Goal: Task Accomplishment & Management: Complete application form

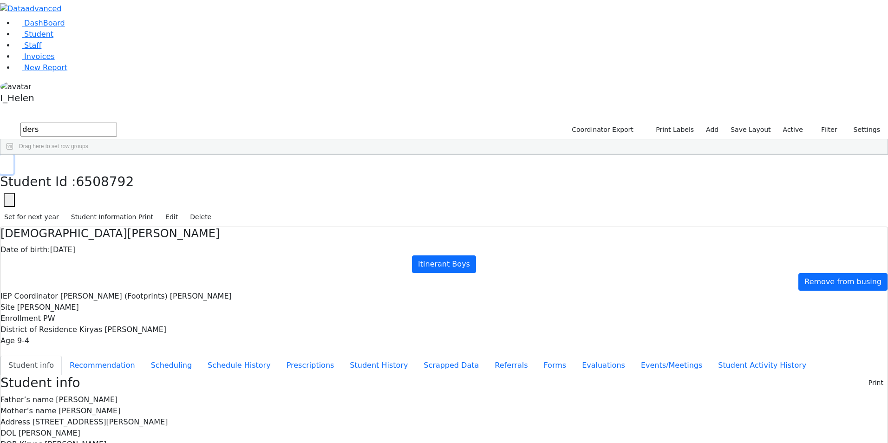
click at [13, 155] on button "button" at bounding box center [6, 165] width 13 height 20
drag, startPoint x: 825, startPoint y: 38, endPoint x: 822, endPoint y: 48, distance: 11.2
click at [825, 123] on button "Filter" at bounding box center [825, 130] width 33 height 14
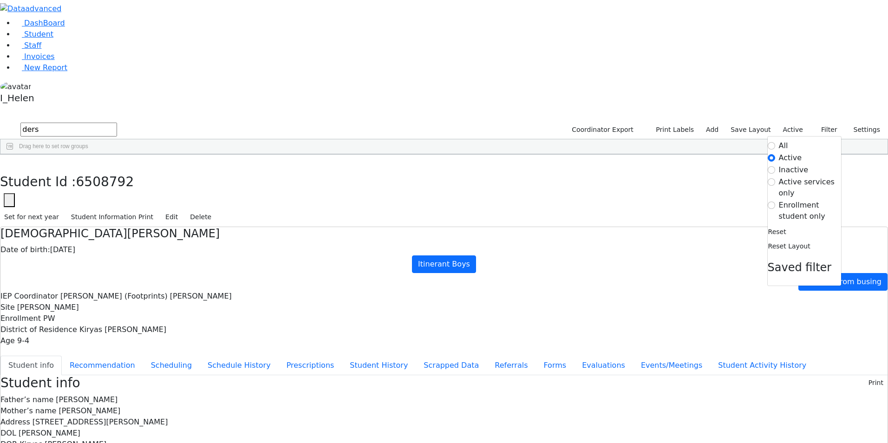
click at [797, 200] on label "Enrollment student only" at bounding box center [810, 211] width 62 height 22
click at [776, 202] on input "Enrollment student only" at bounding box center [771, 205] width 7 height 7
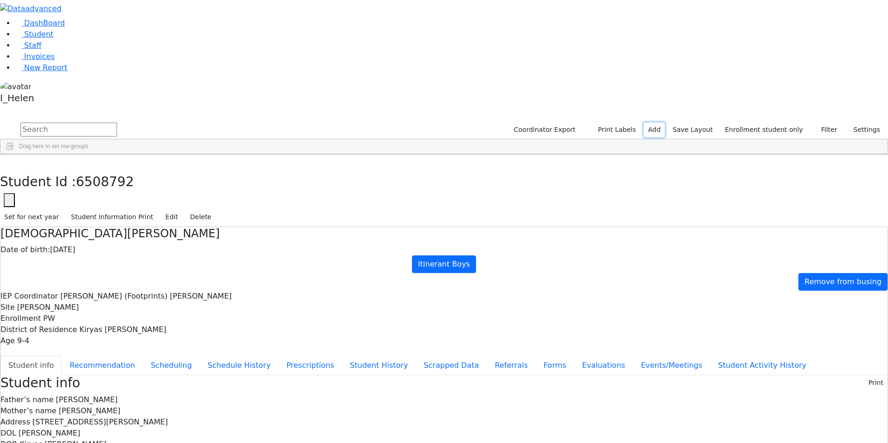
click at [664, 123] on link "Add" at bounding box center [654, 130] width 21 height 14
select select "18"
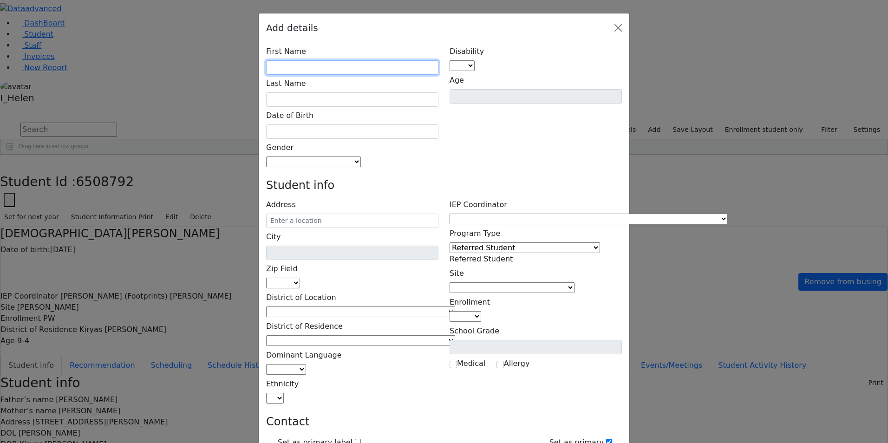
click at [339, 60] on input "text" at bounding box center [352, 67] width 172 height 14
type input "Lipa"
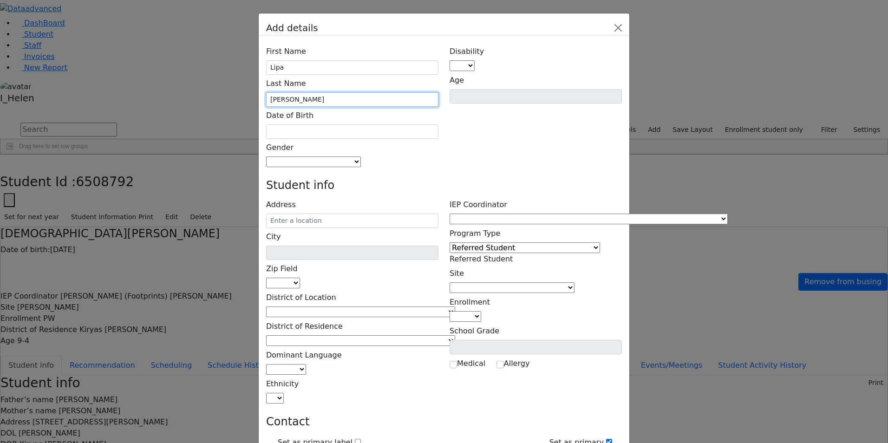
type input "[PERSON_NAME]"
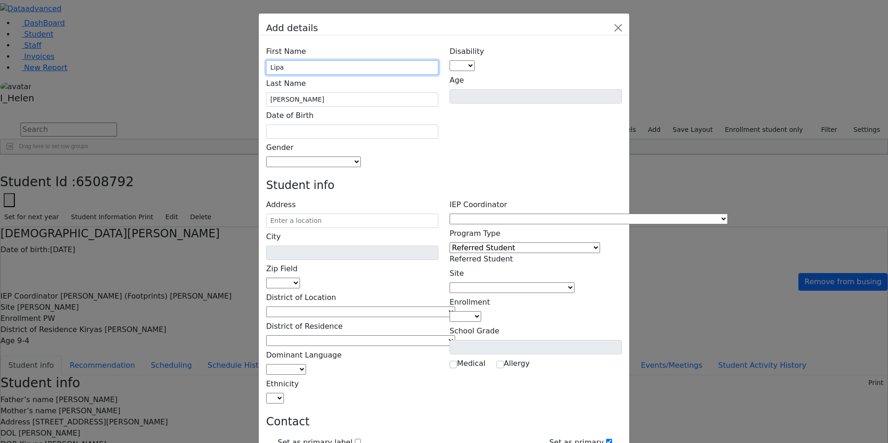
click at [327, 60] on input "Lipa" at bounding box center [352, 67] width 172 height 14
type input "[PERSON_NAME]"
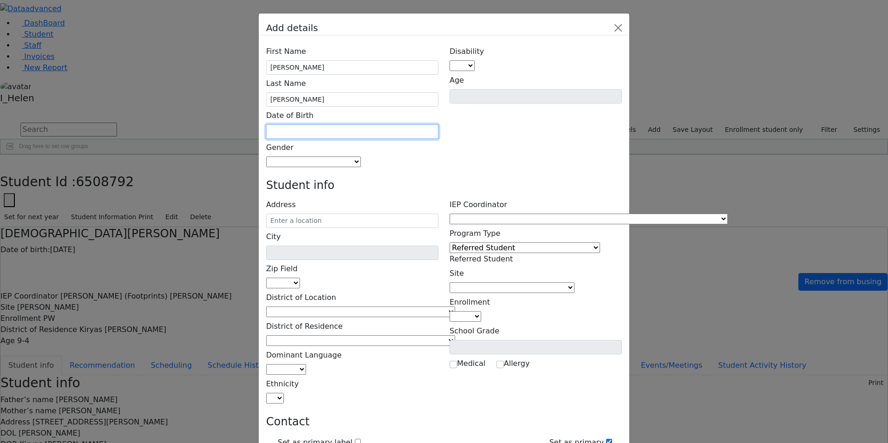
click at [363, 125] on input "text" at bounding box center [352, 132] width 172 height 14
type input "[DATE]"
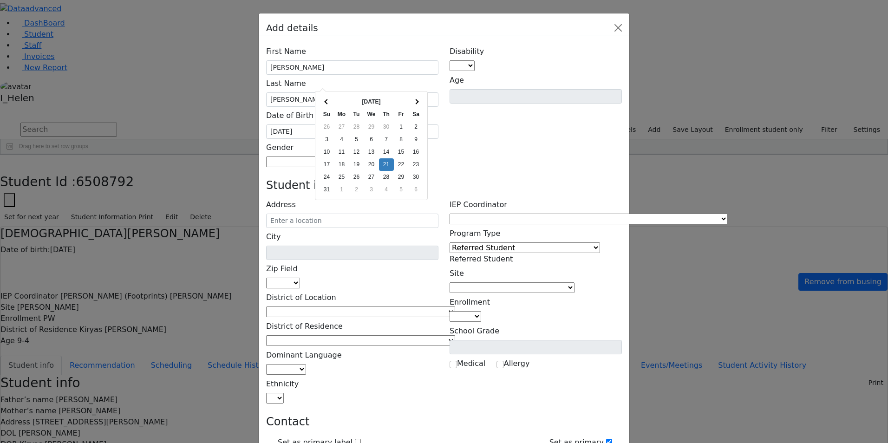
click at [468, 104] on div "Disability AU DC ED EI ERS HI ID LD MD MR ND OHI OI PD SI SLI TBI VI D Age" at bounding box center [536, 105] width 184 height 125
click at [361, 158] on span at bounding box center [361, 162] width 0 height 9
select select "[DEMOGRAPHIC_DATA]"
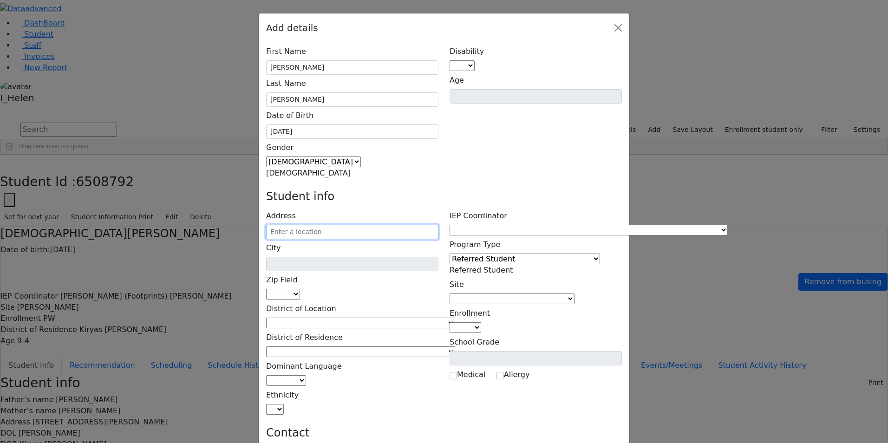
click at [329, 225] on input "text" at bounding box center [352, 232] width 172 height 14
type input "[STREET_ADDRESS]"
type input "Monroe"
select select "10950"
click at [380, 225] on input "[STREET_ADDRESS]" at bounding box center [352, 232] width 172 height 14
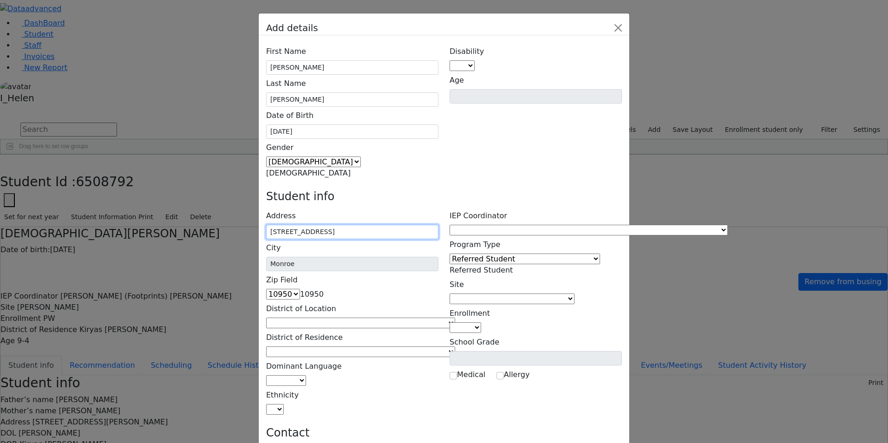
type input "[STREET_ADDRESS]"
click at [461, 190] on h4 "Student info" at bounding box center [444, 196] width 356 height 13
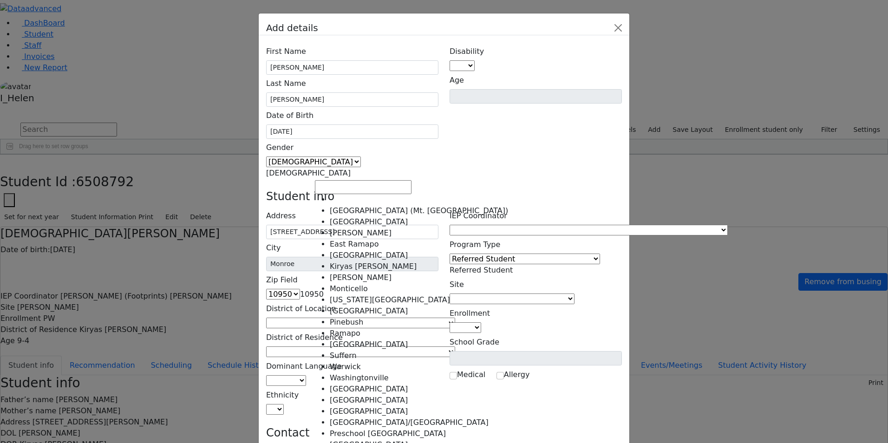
click at [455, 319] on span at bounding box center [455, 323] width 0 height 9
select select "6"
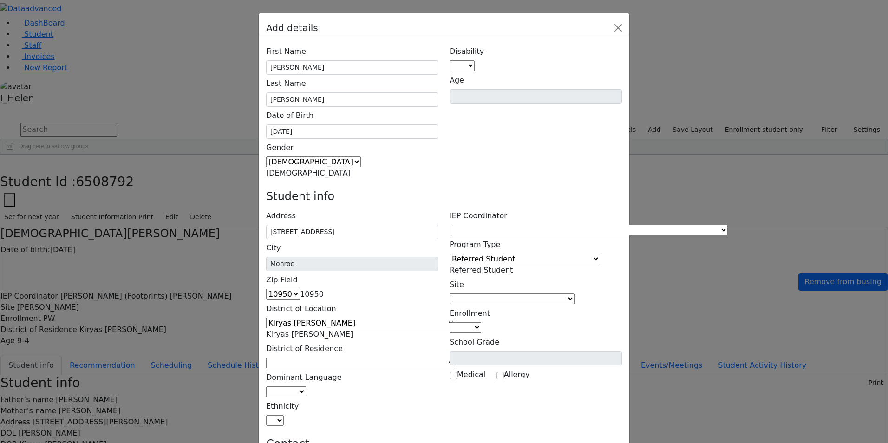
click at [455, 359] on span at bounding box center [455, 363] width 0 height 9
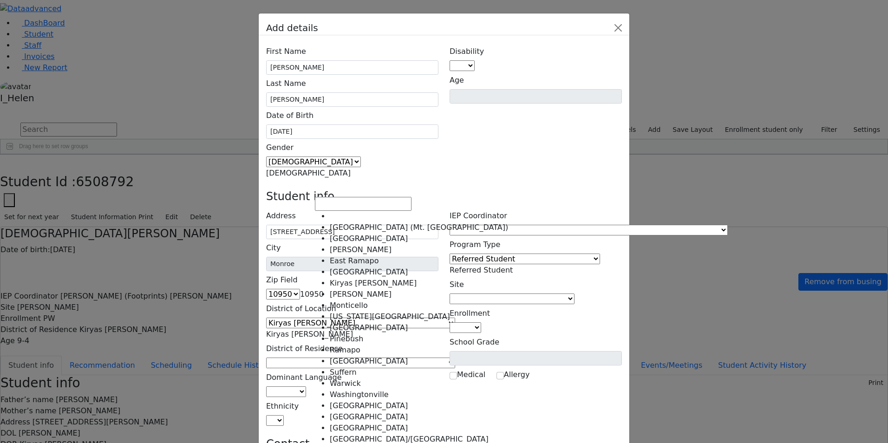
select select "6"
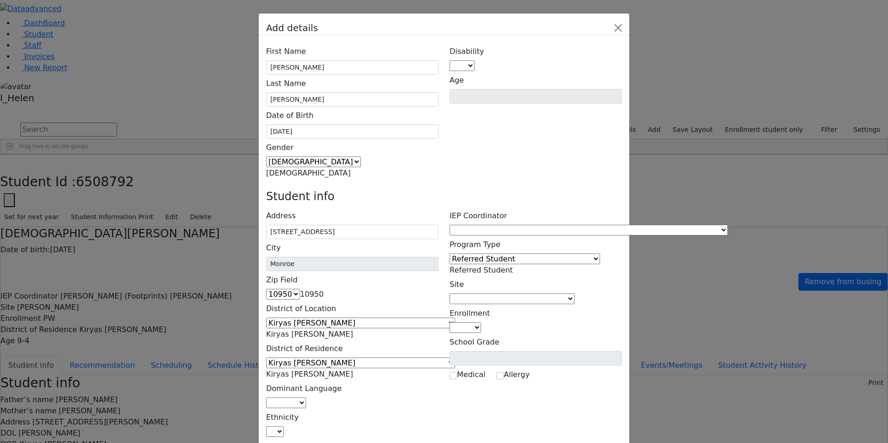
click at [306, 399] on span at bounding box center [306, 403] width 0 height 9
select select "1"
click at [284, 427] on span at bounding box center [284, 431] width 0 height 9
select select "5"
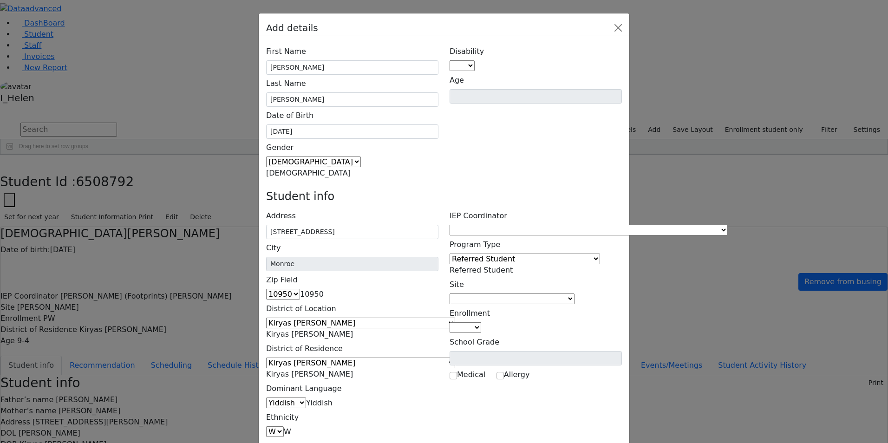
type input "[PERSON_NAME]"
type input "[STREET_ADDRESS]"
type input "[PHONE_NUMBER]"
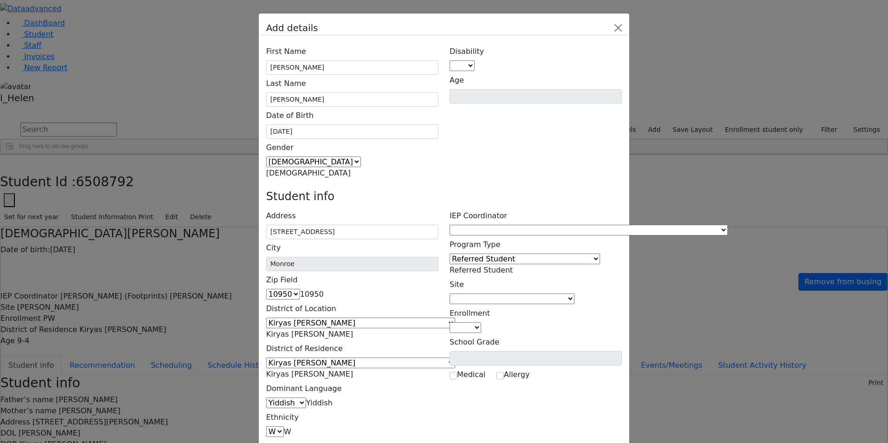
type input "[PHONE_NUMBER]"
type input "[PERSON_NAME]"
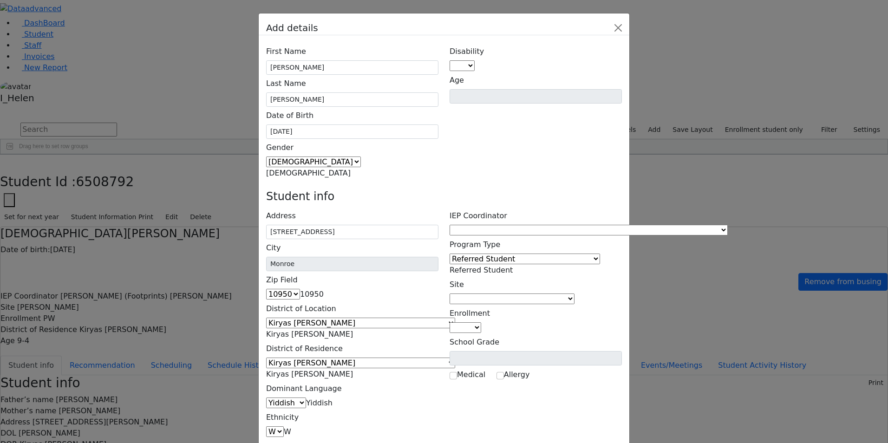
type input "[STREET_ADDRESS]"
type input "[PHONE_NUMBER]"
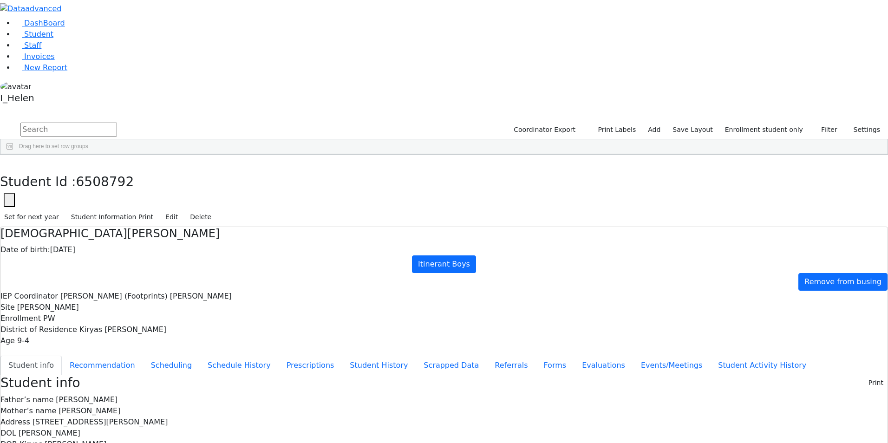
scroll to position [169, 0]
click at [106, 339] on div "[PERSON_NAME]" at bounding box center [79, 345] width 54 height 13
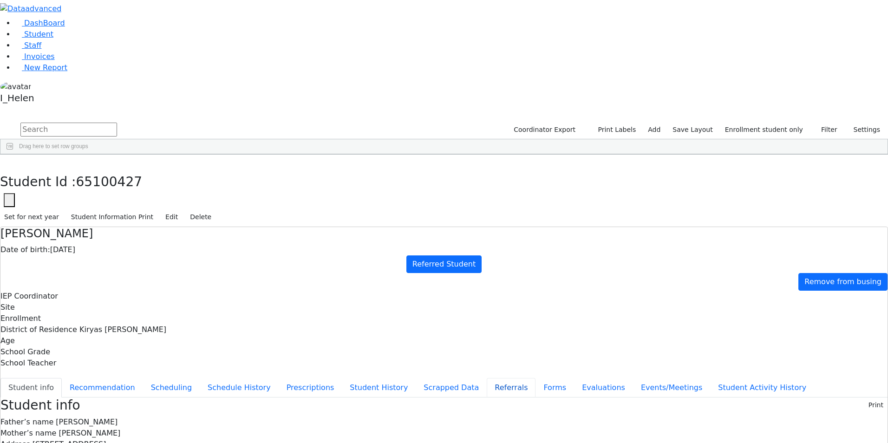
click at [487, 378] on button "Referrals" at bounding box center [511, 388] width 49 height 20
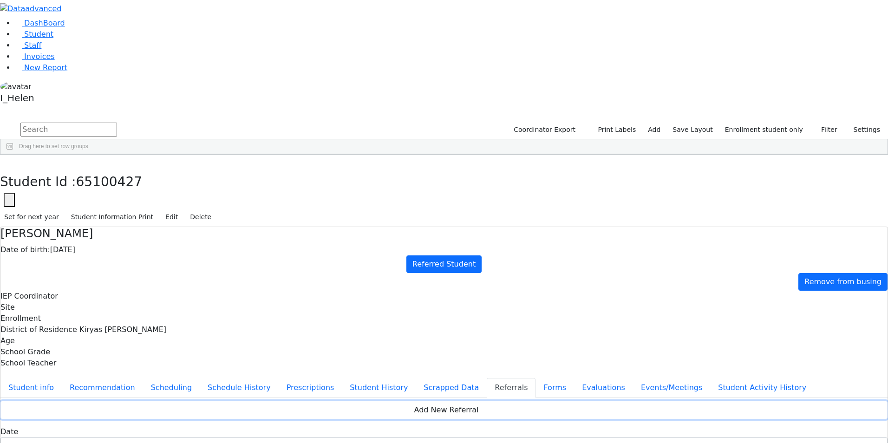
click at [387, 401] on button "Add New Referral" at bounding box center [444, 410] width 888 height 18
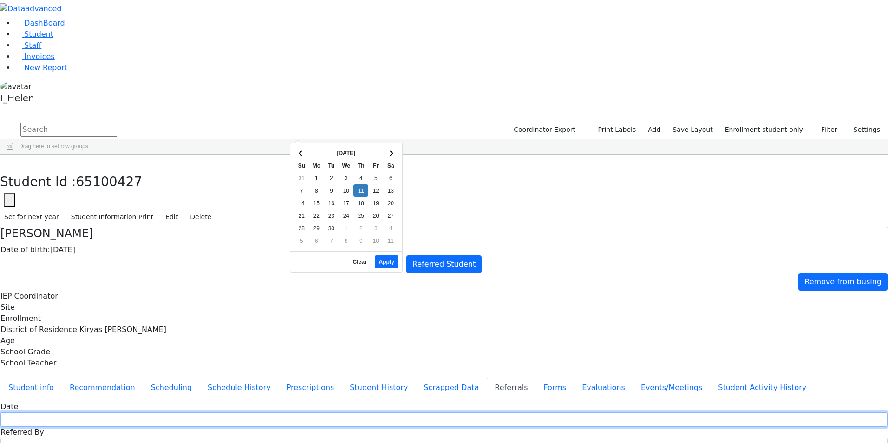
click at [371, 413] on input "text" at bounding box center [444, 420] width 888 height 14
type input "[DATE]"
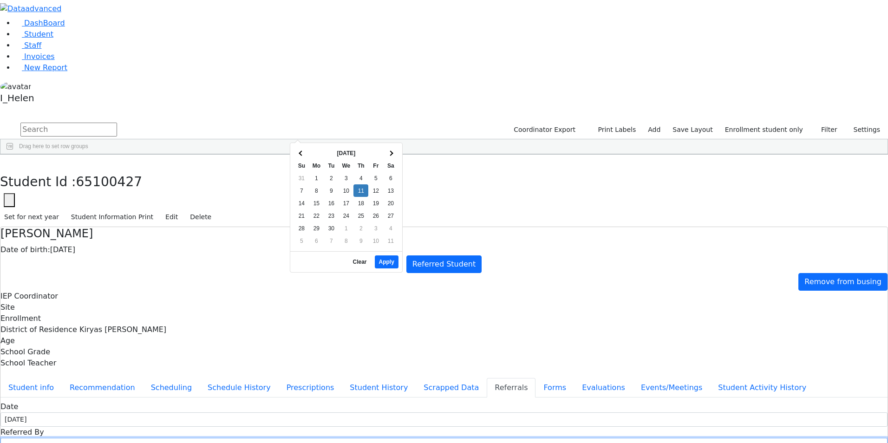
type input "[PERSON_NAME]"
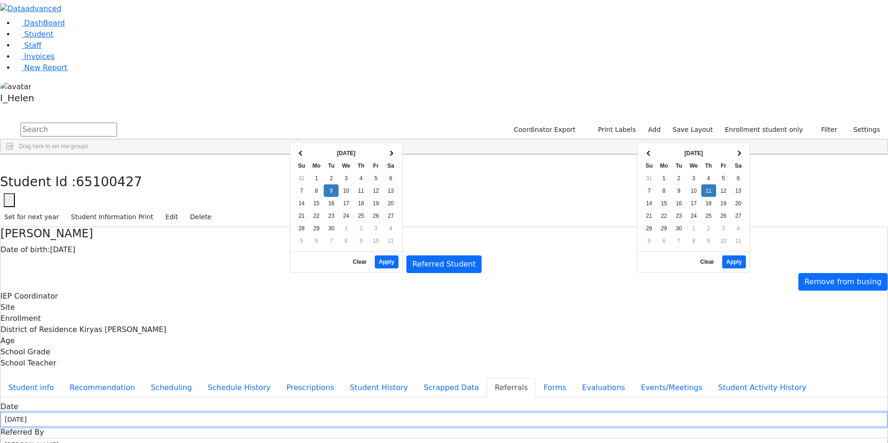
click at [305, 413] on input "[DATE]" at bounding box center [444, 420] width 888 height 14
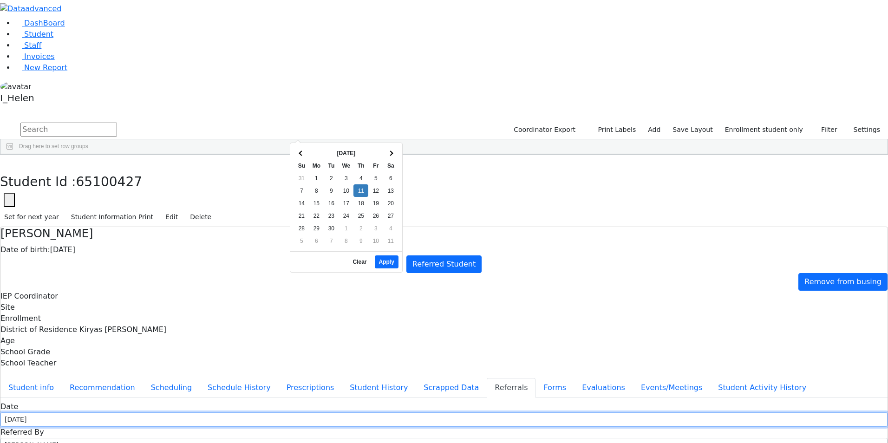
type input "[DATE]"
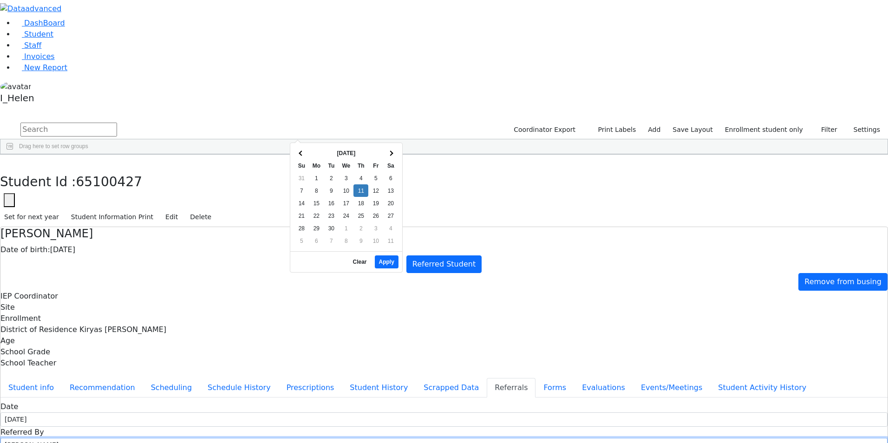
click at [448, 438] on input "[PERSON_NAME]" at bounding box center [444, 445] width 888 height 14
drag, startPoint x: 448, startPoint y: 134, endPoint x: 424, endPoint y: 135, distance: 24.2
click at [424, 438] on input "[PERSON_NAME]" at bounding box center [444, 445] width 888 height 14
type input "[PERSON_NAME]"
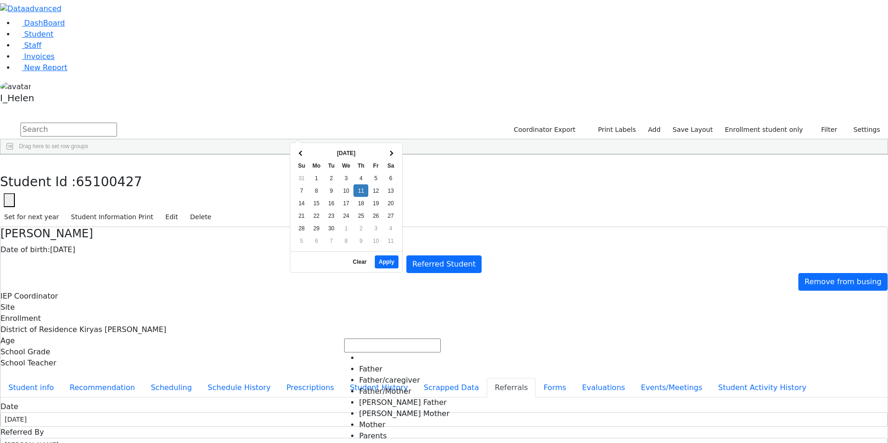
select select "Mother"
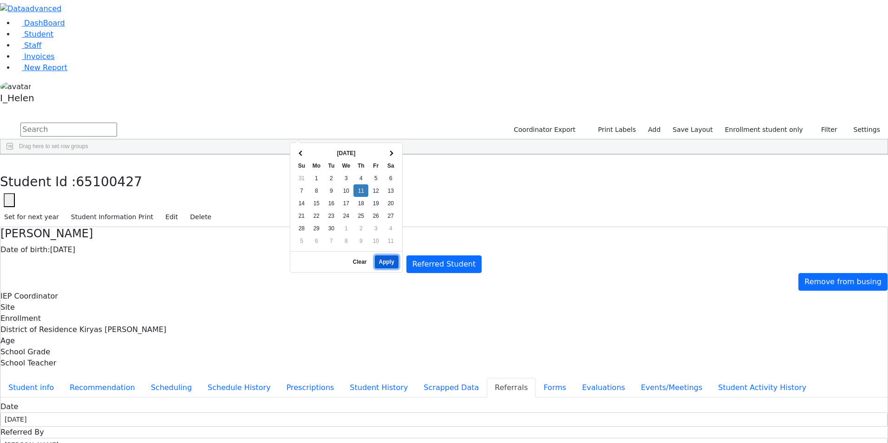
click at [390, 256] on button "Apply" at bounding box center [387, 262] width 24 height 13
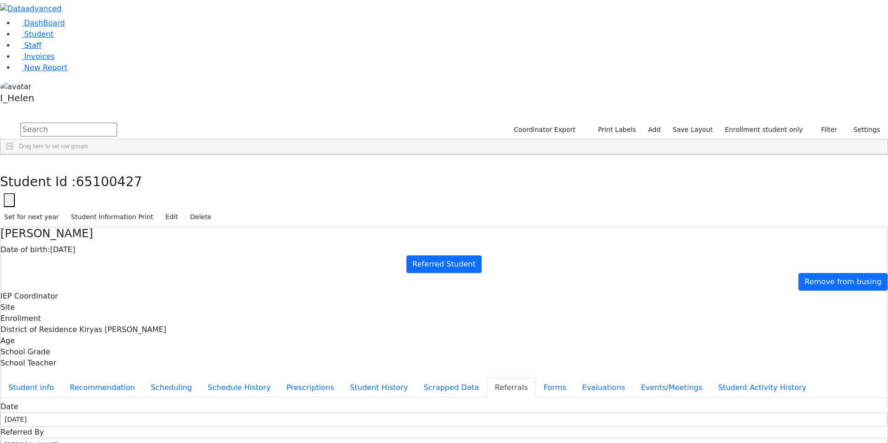
type textarea "[PERSON_NAME] attends Nursery, [PERSON_NAME] is his teacher. GB bldg."
type textarea "[PERSON_NAME] has an unclear speech and fine motor delays."
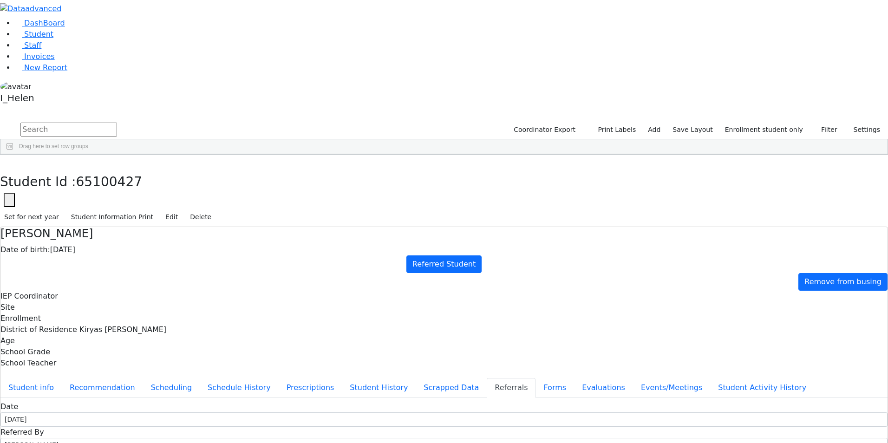
checkbox input "true"
